Goal: Transaction & Acquisition: Purchase product/service

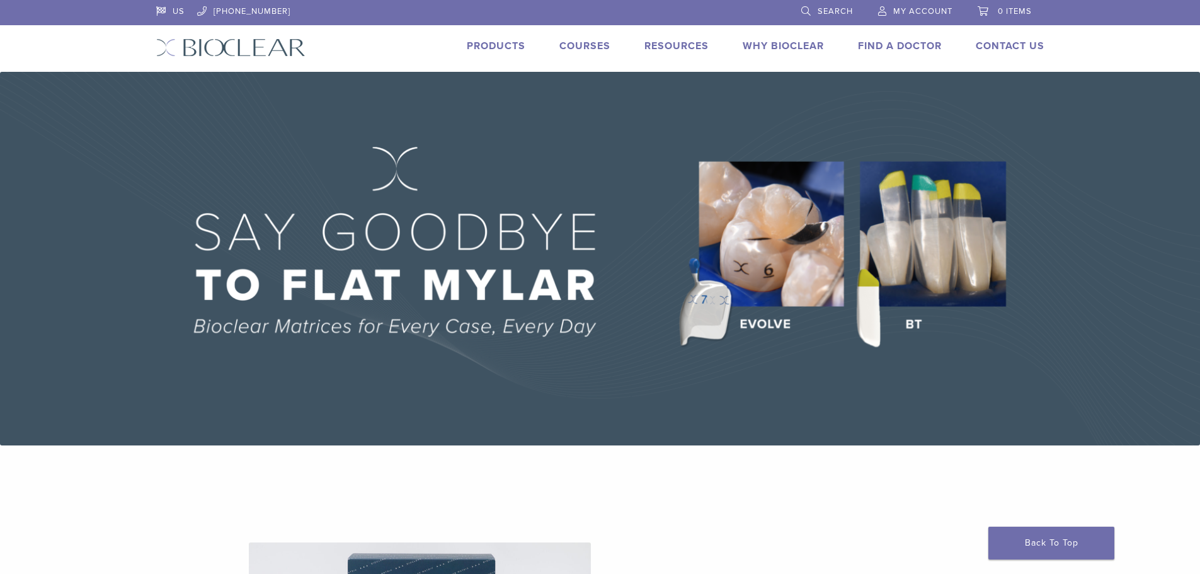
click at [496, 42] on link "Products" at bounding box center [496, 46] width 59 height 13
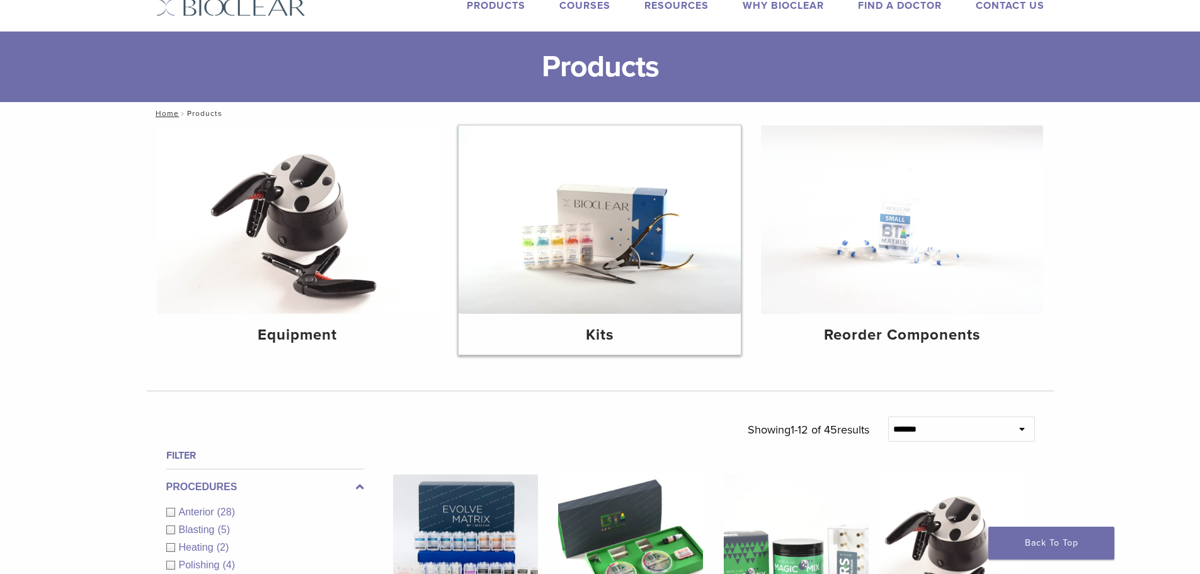
scroll to position [63, 0]
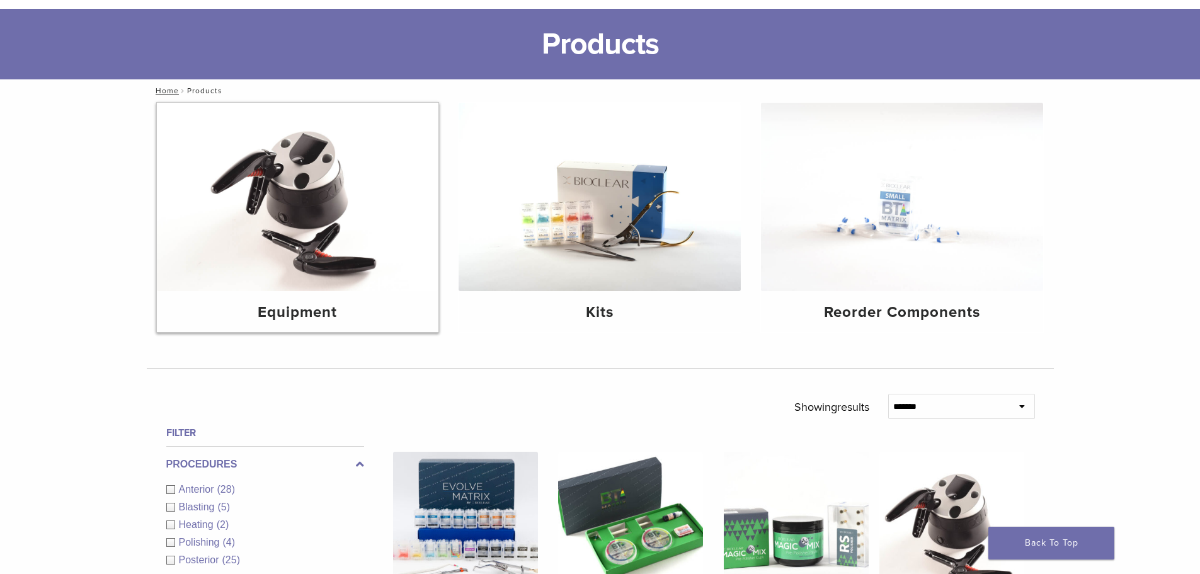
click at [343, 294] on div "Equipment" at bounding box center [298, 311] width 282 height 41
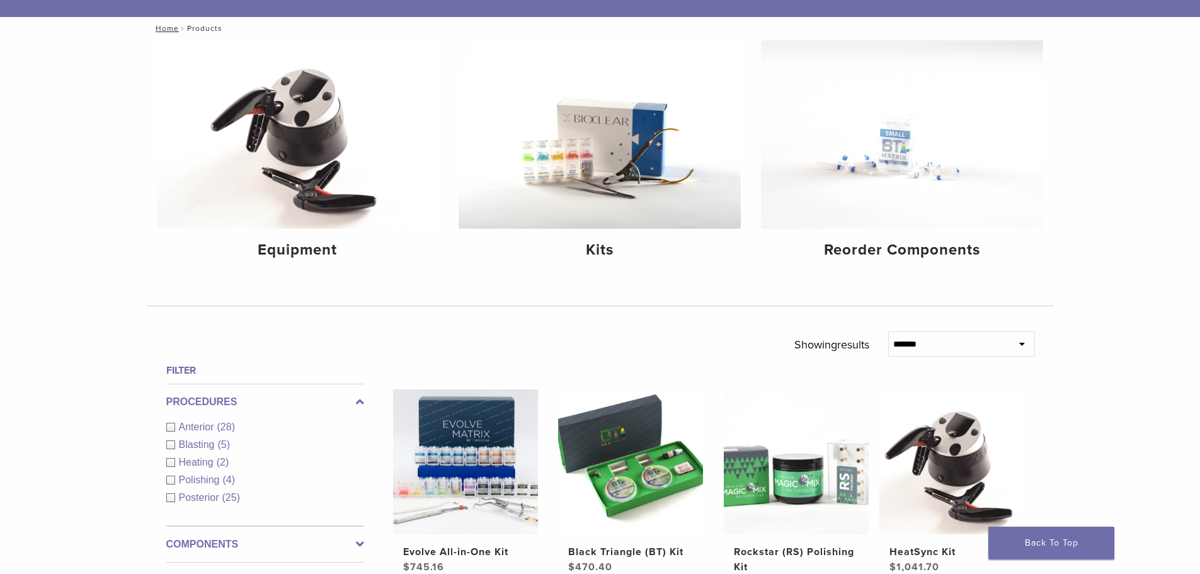
scroll to position [126, 0]
click at [907, 234] on div "Reorder Components" at bounding box center [902, 248] width 282 height 41
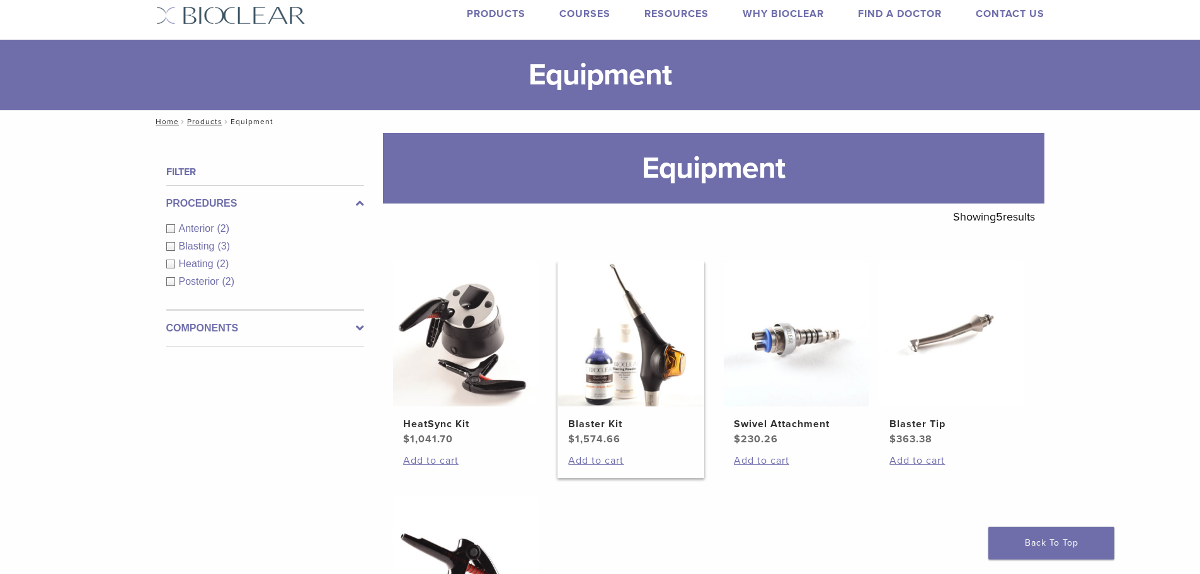
scroll to position [63, 0]
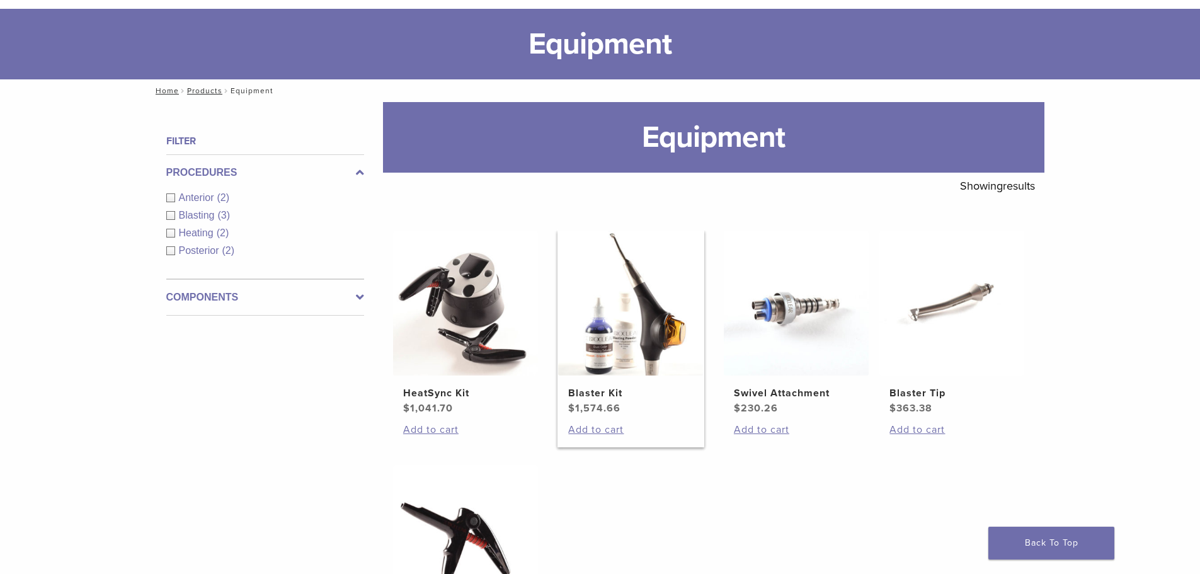
click at [639, 340] on img at bounding box center [630, 302] width 145 height 145
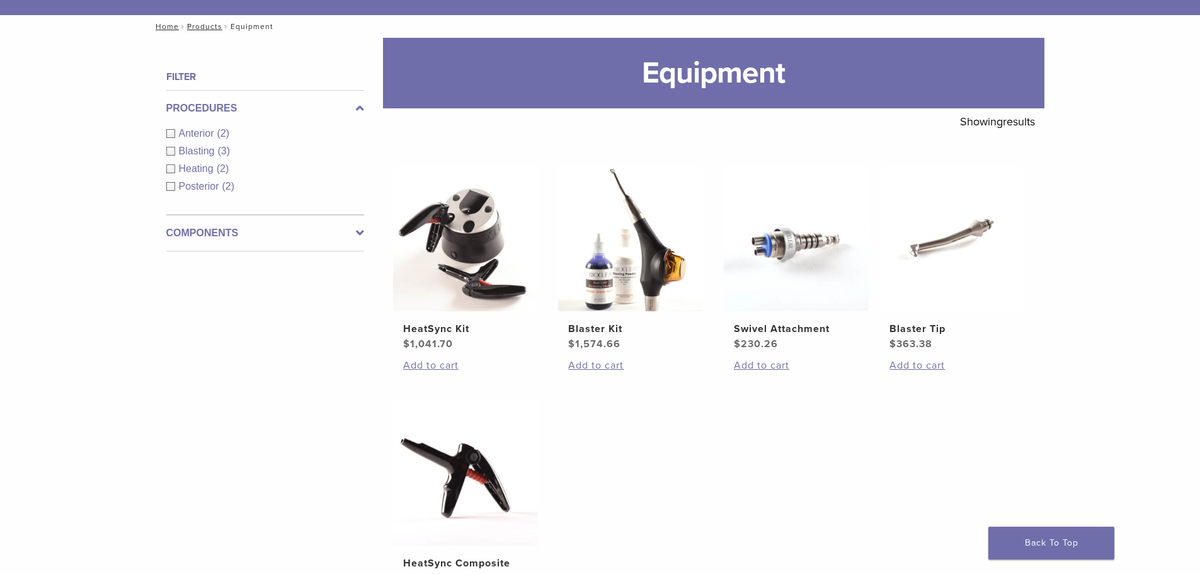
scroll to position [126, 0]
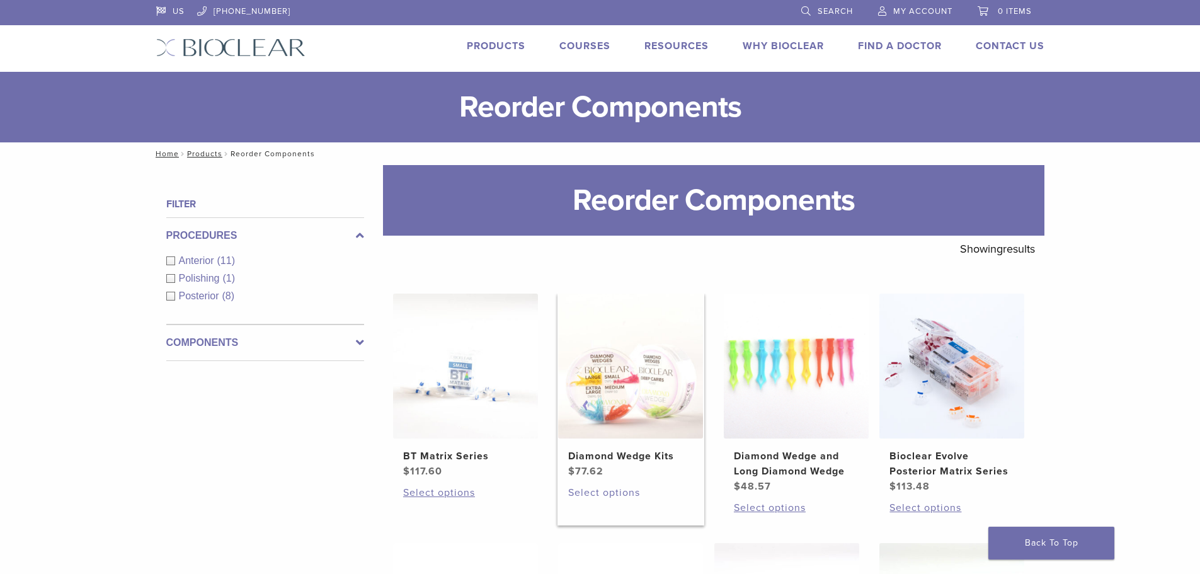
click at [610, 489] on link "Select options" at bounding box center [630, 492] width 125 height 15
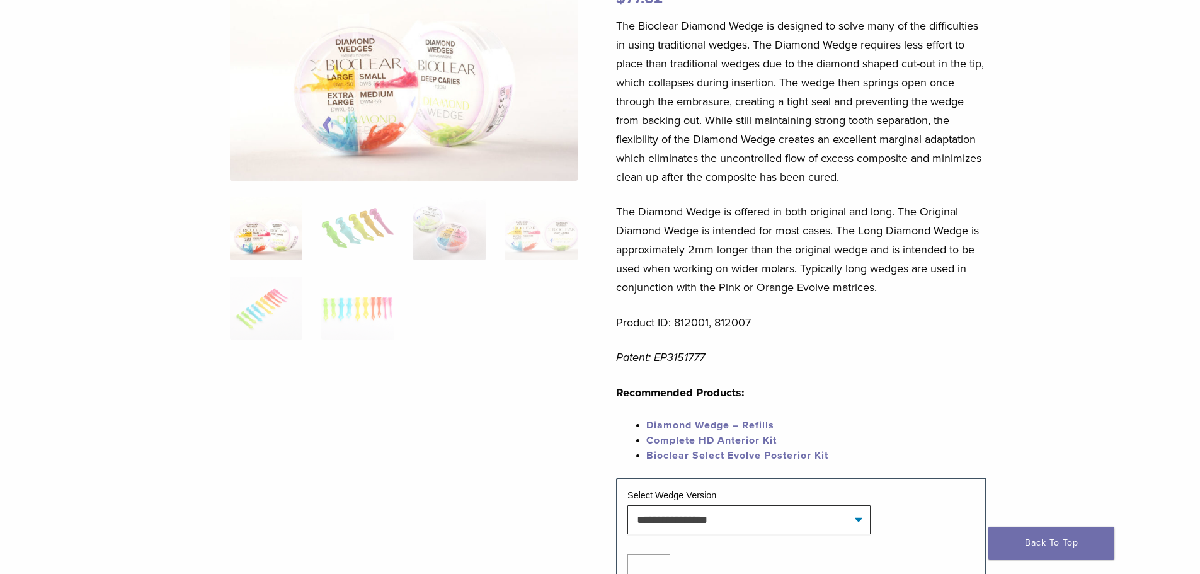
scroll to position [189, 0]
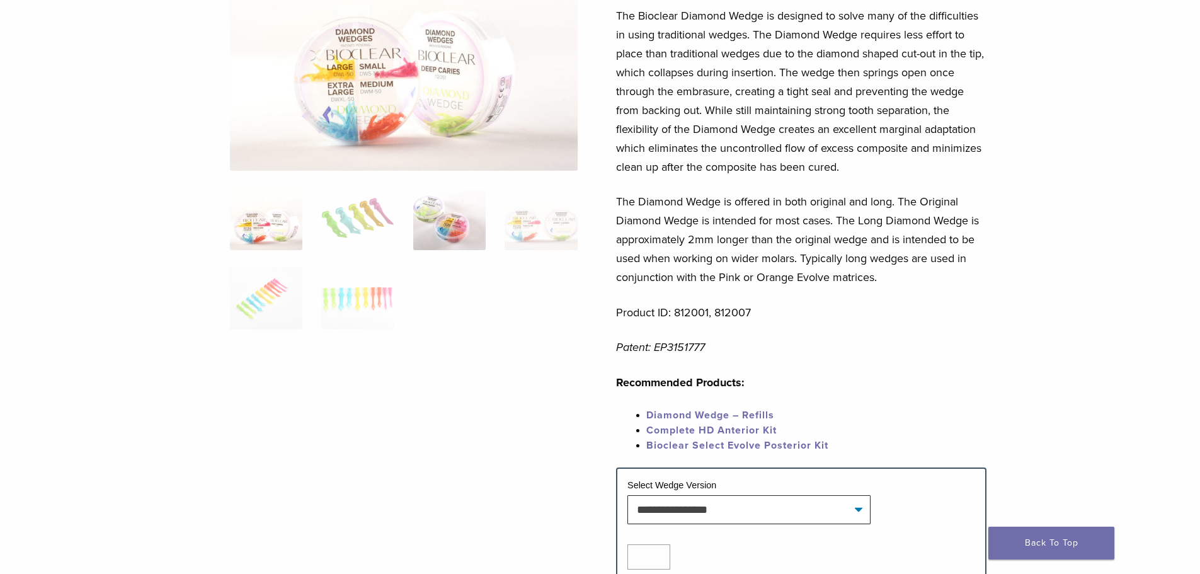
click at [451, 213] on img at bounding box center [449, 218] width 72 height 63
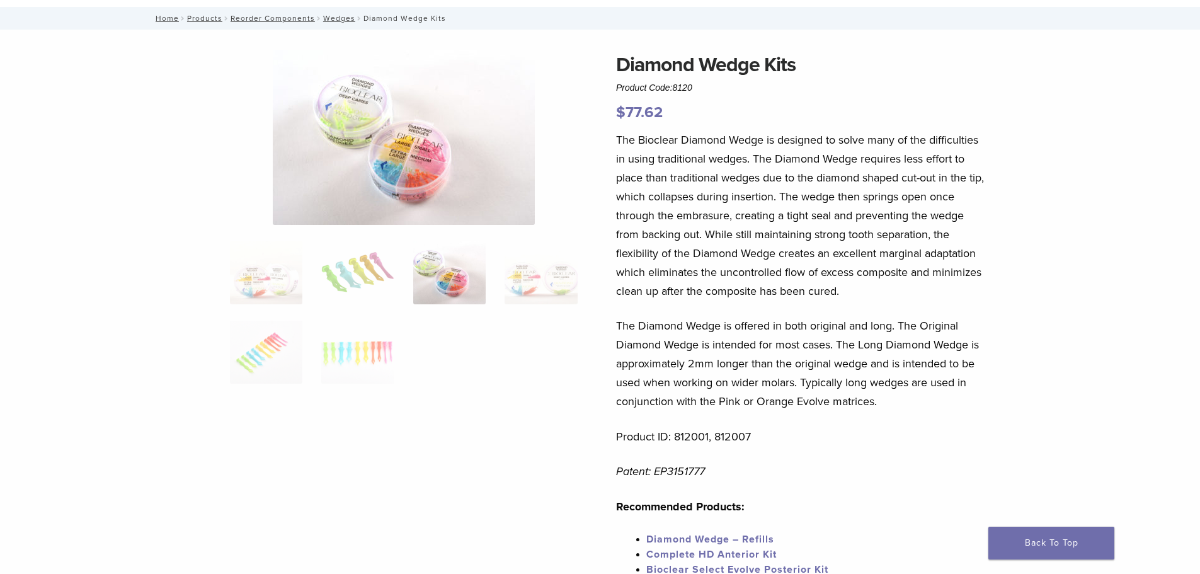
scroll to position [63, 0]
click at [534, 280] on img at bounding box center [540, 274] width 72 height 63
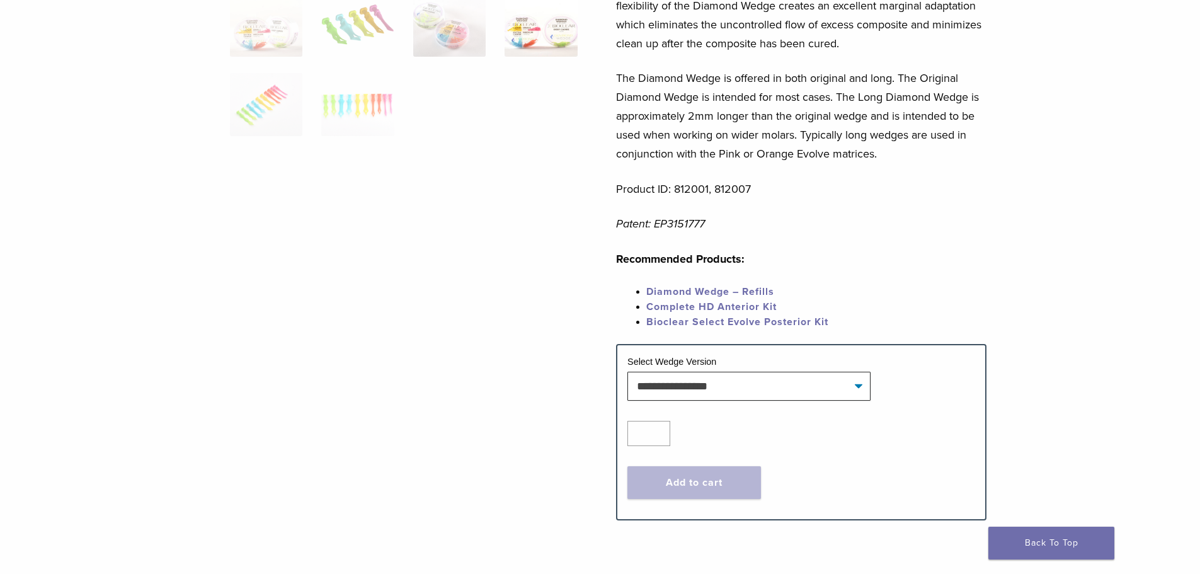
scroll to position [315, 0]
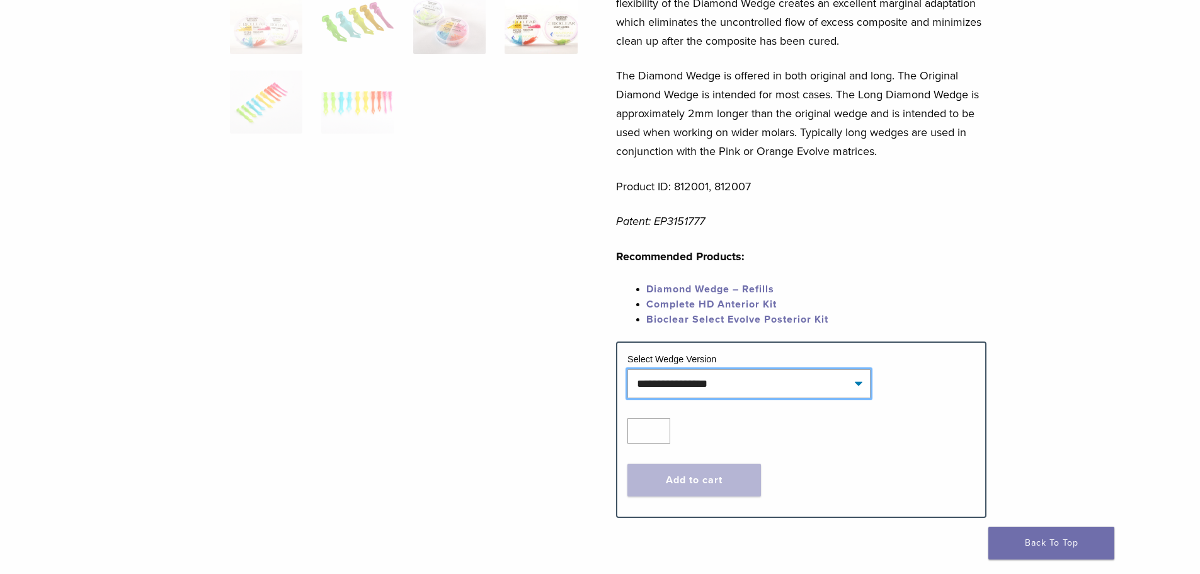
click at [819, 389] on select "**********" at bounding box center [748, 383] width 243 height 29
click at [760, 317] on link "Bioclear Select Evolve Posterior Kit" at bounding box center [737, 319] width 182 height 13
click at [761, 317] on link "Bioclear Select Evolve Posterior Kit" at bounding box center [737, 319] width 182 height 13
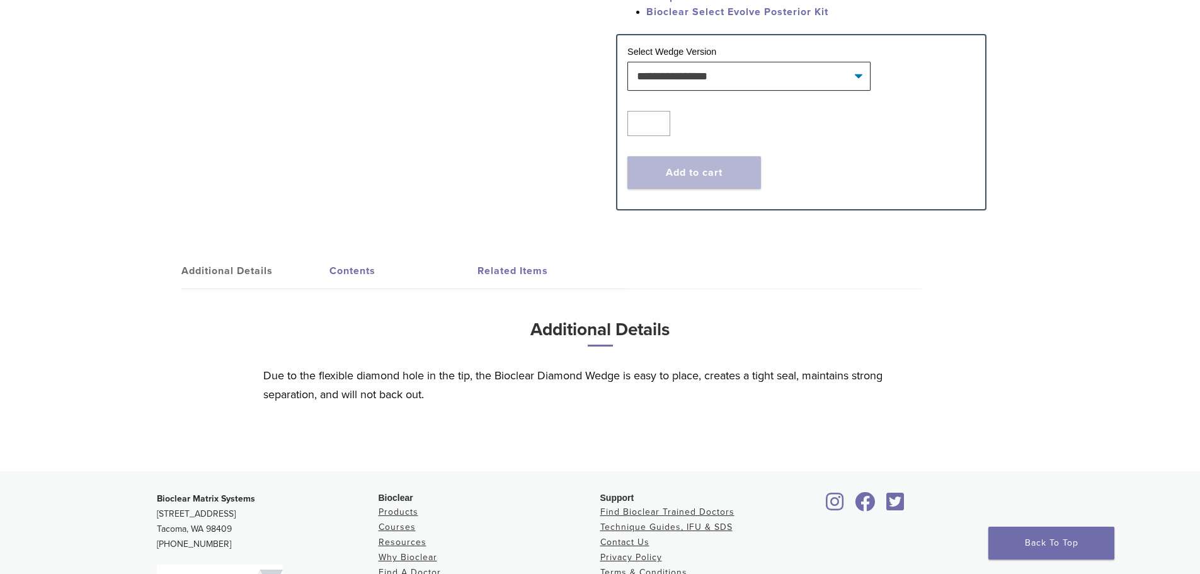
scroll to position [630, 0]
